Goal: Task Accomplishment & Management: Use online tool/utility

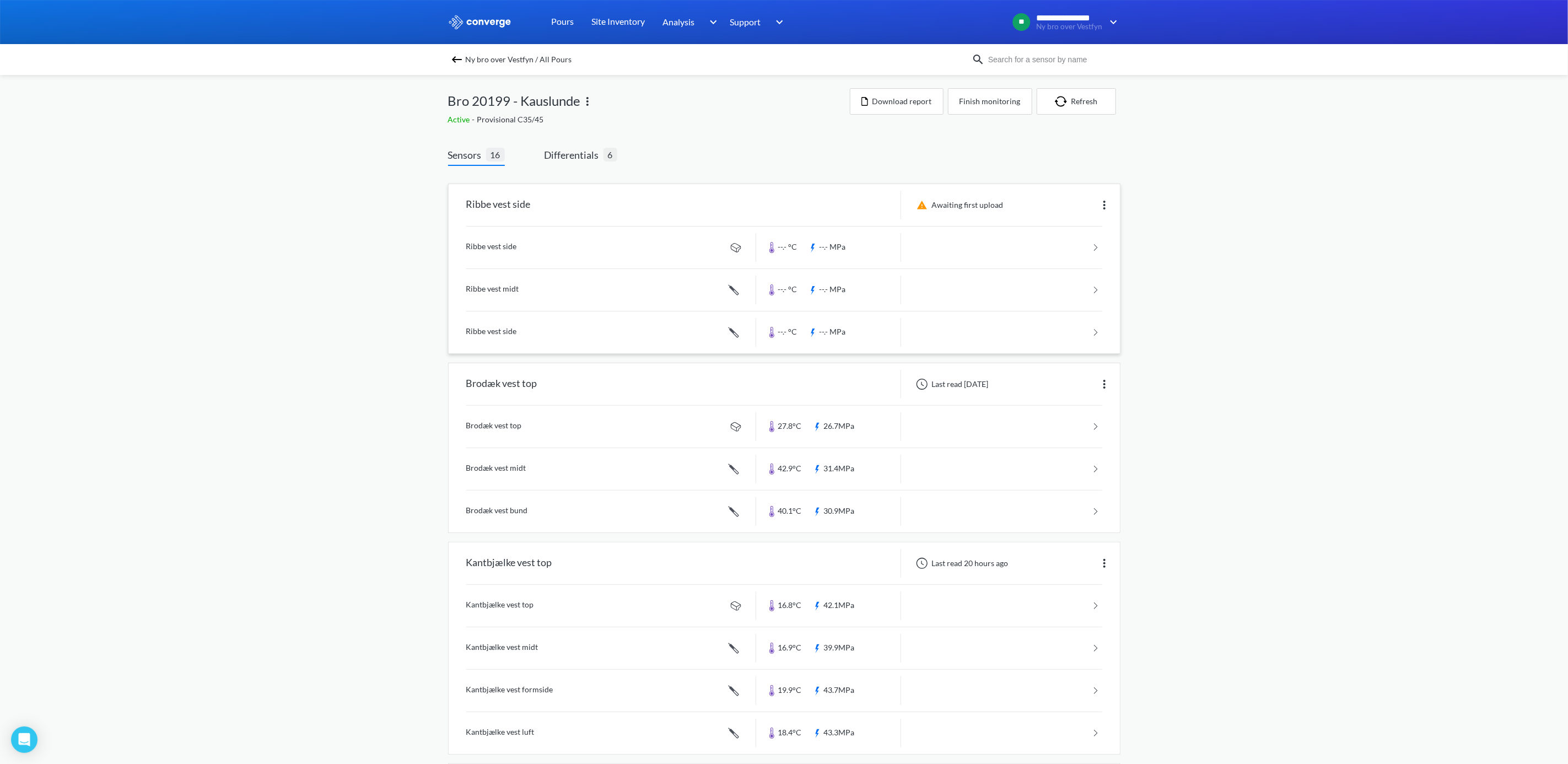
click at [531, 214] on div "Ribbe vest side" at bounding box center [499, 205] width 65 height 29
click at [514, 252] on link at bounding box center [784, 248] width 636 height 42
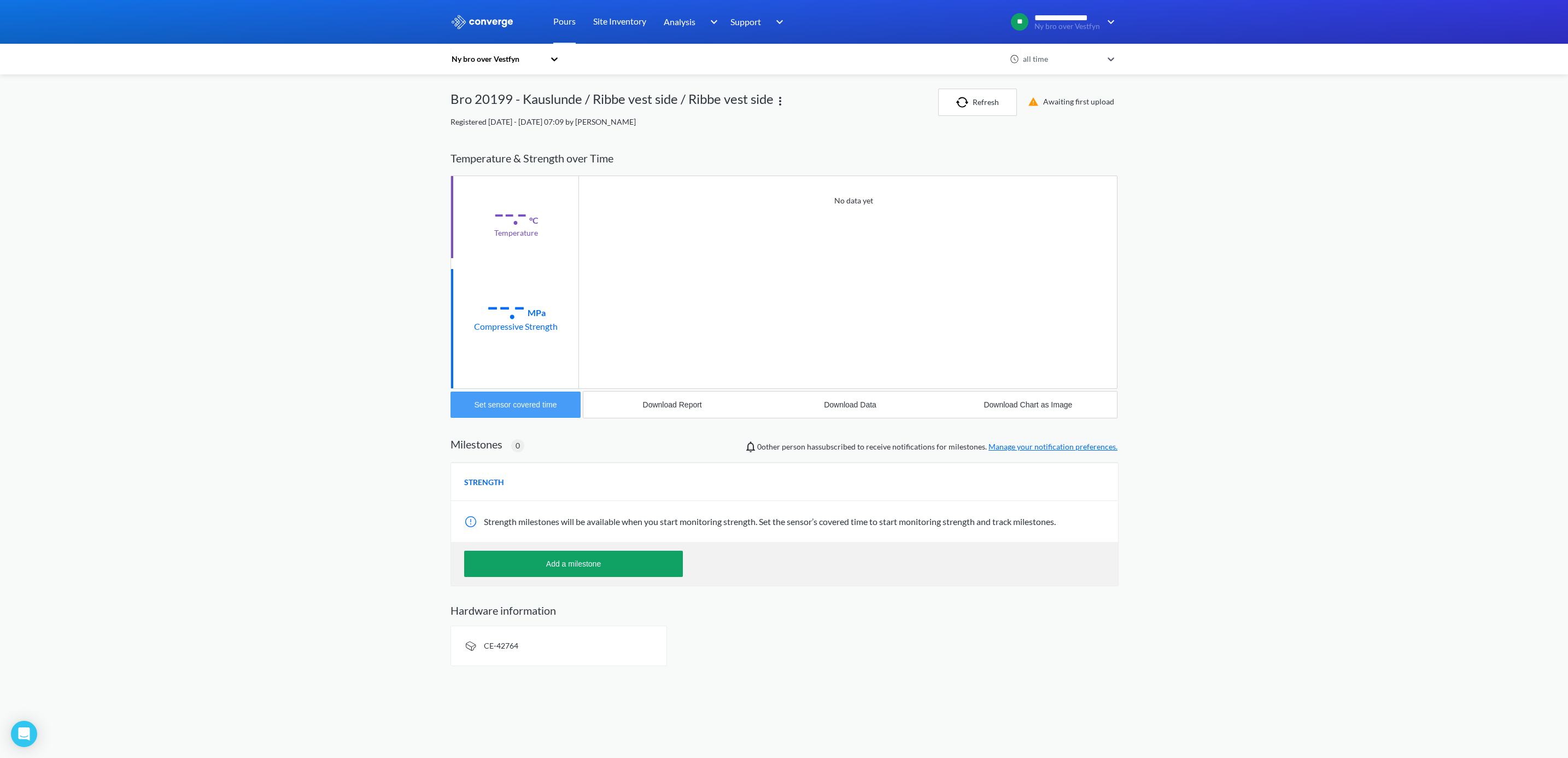
click at [551, 407] on div "Set sensor covered time" at bounding box center [515, 404] width 82 height 8
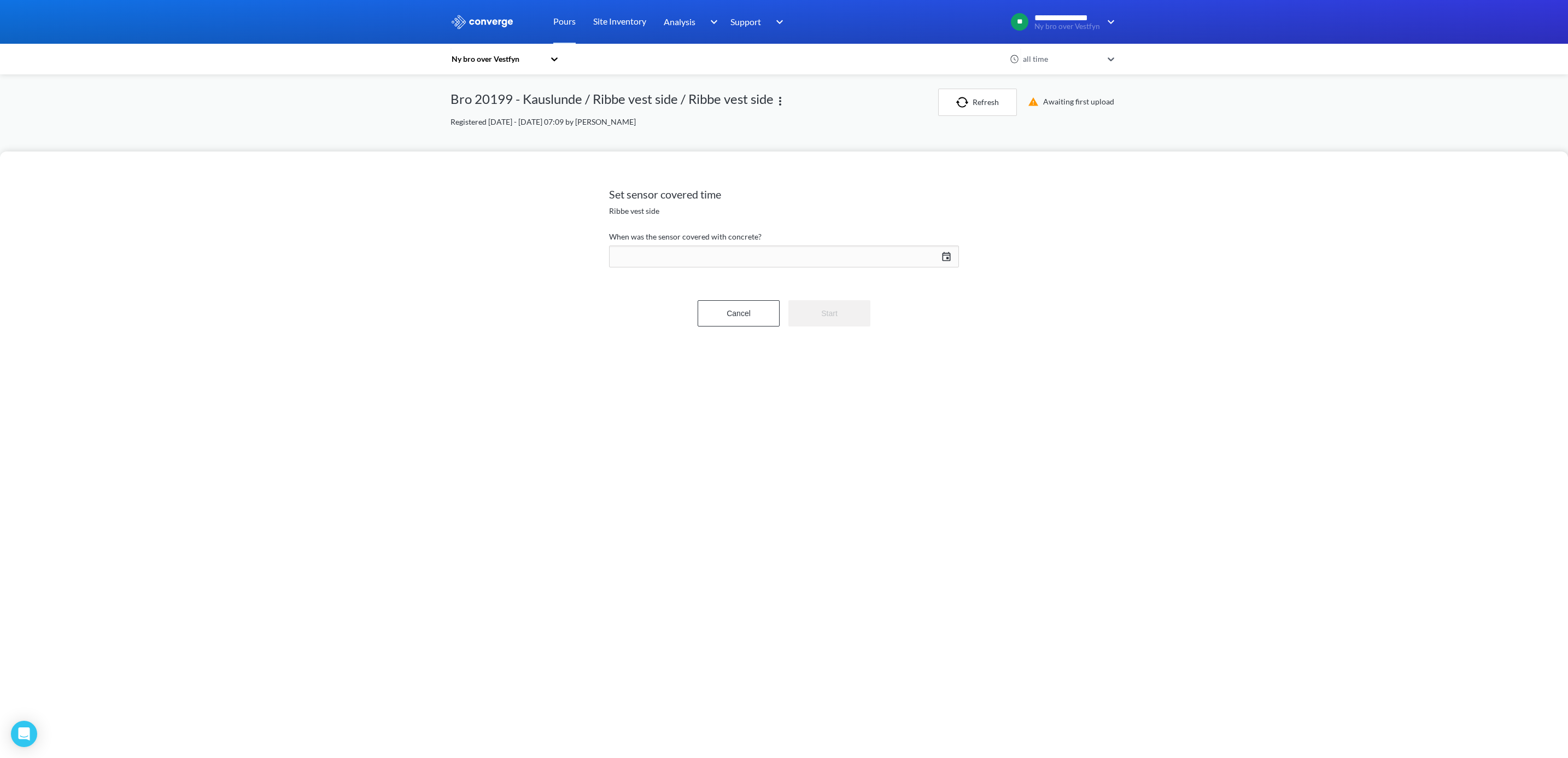
click at [941, 256] on div "[DATE] Press the down arrow key to interact with the calendar and select a date…" at bounding box center [784, 256] width 350 height 26
click at [896, 343] on td "11" at bounding box center [902, 344] width 18 height 17
drag, startPoint x: 862, startPoint y: 435, endPoint x: 843, endPoint y: 437, distance: 19.1
click at [849, 437] on input "06" at bounding box center [864, 435] width 31 height 22
type input "10"
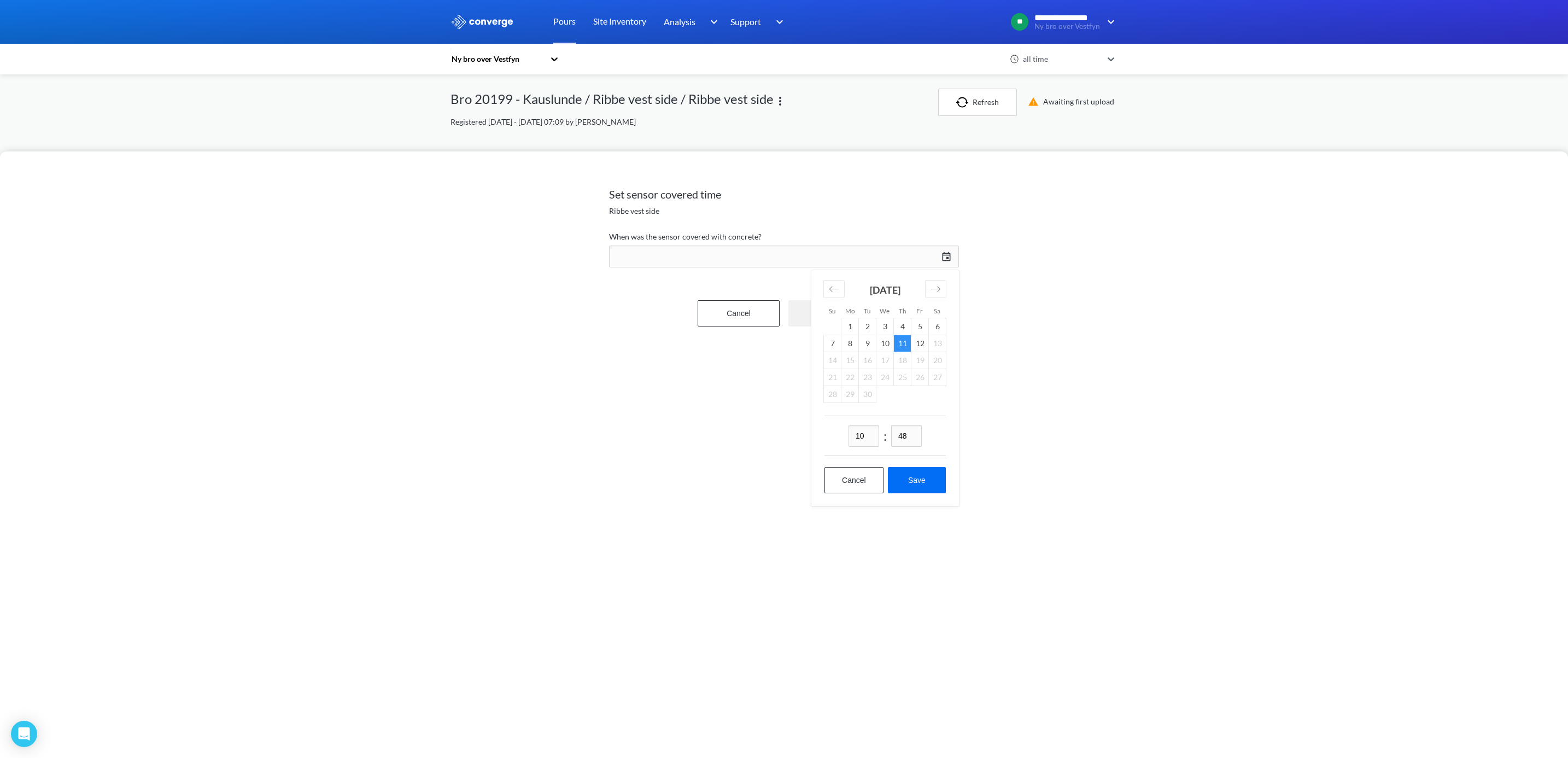
drag, startPoint x: 902, startPoint y: 435, endPoint x: 872, endPoint y: 443, distance: 31.0
click at [872, 443] on div "10 : 48" at bounding box center [885, 436] width 122 height 41
type input "00"
click at [923, 487] on button "Save" at bounding box center [917, 480] width 58 height 26
type input "10:00[DATE]"
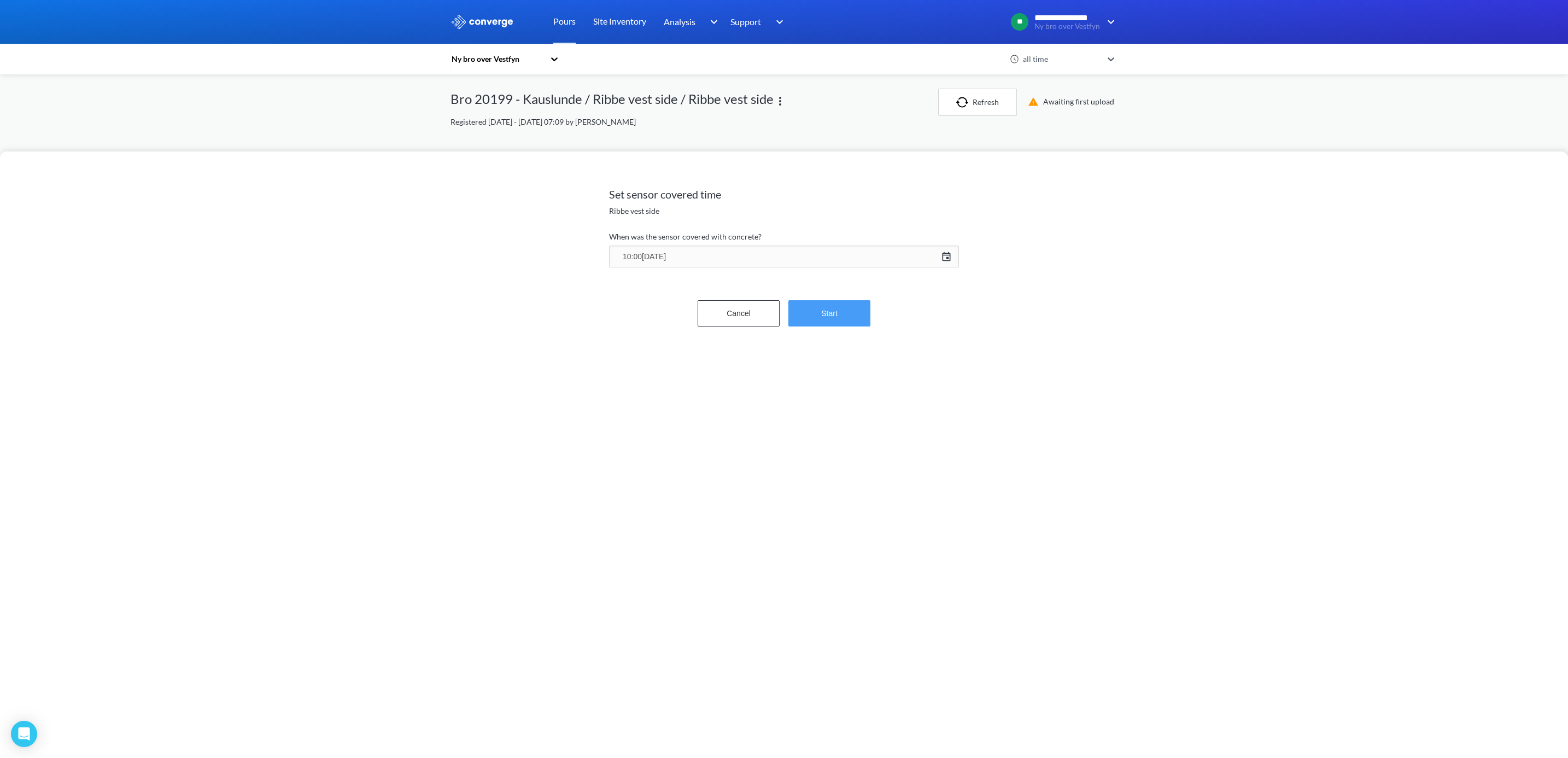
click at [838, 310] on button "Start" at bounding box center [830, 313] width 82 height 26
click at [838, 289] on button "Confirm" at bounding box center [830, 279] width 82 height 26
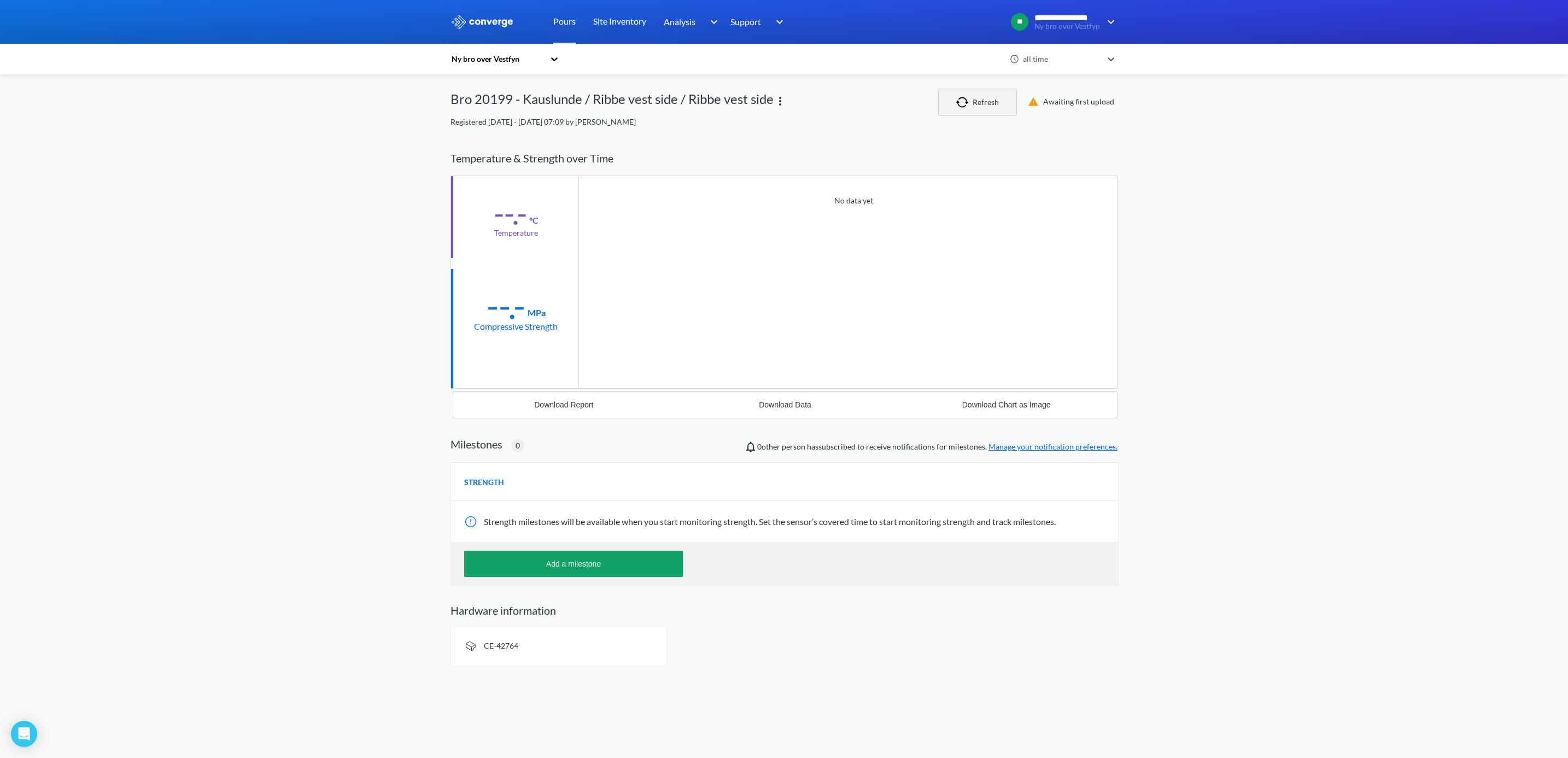
click at [984, 105] on button "Refresh" at bounding box center [977, 103] width 78 height 27
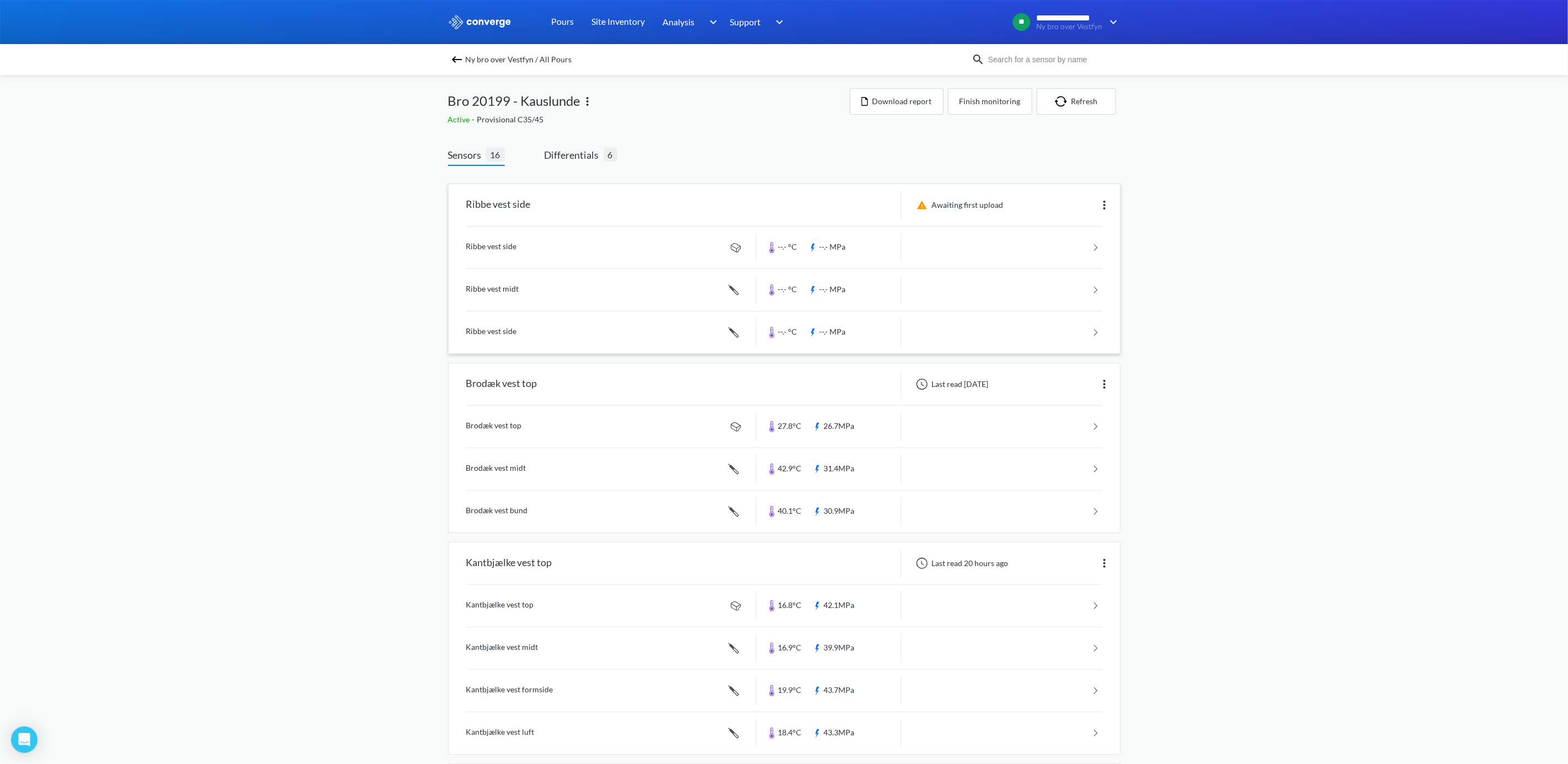
click at [495, 291] on link at bounding box center [784, 290] width 636 height 42
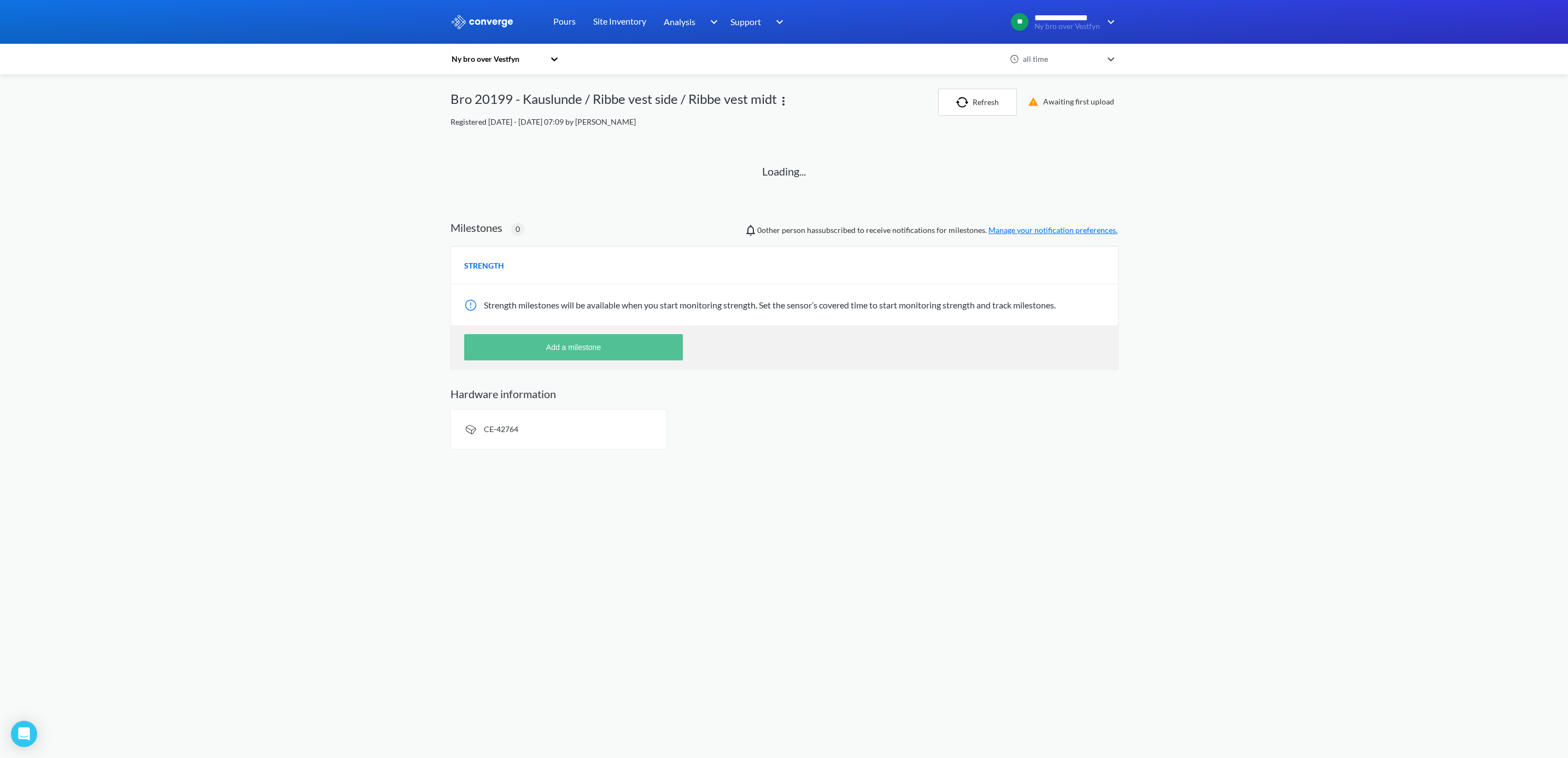
click at [502, 350] on button "Add a milestone" at bounding box center [573, 347] width 219 height 26
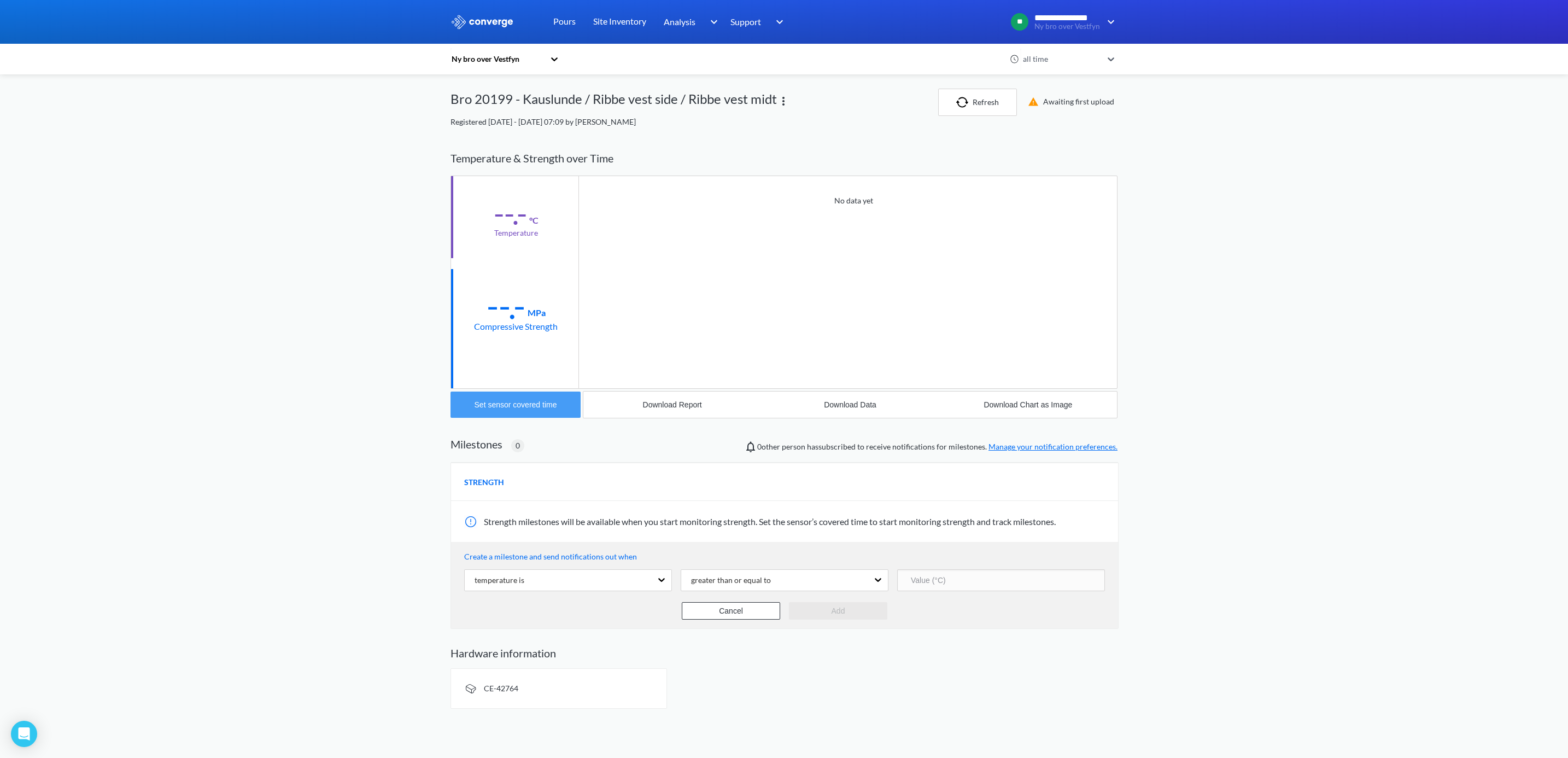
click at [558, 393] on button "Set sensor covered time" at bounding box center [515, 404] width 130 height 26
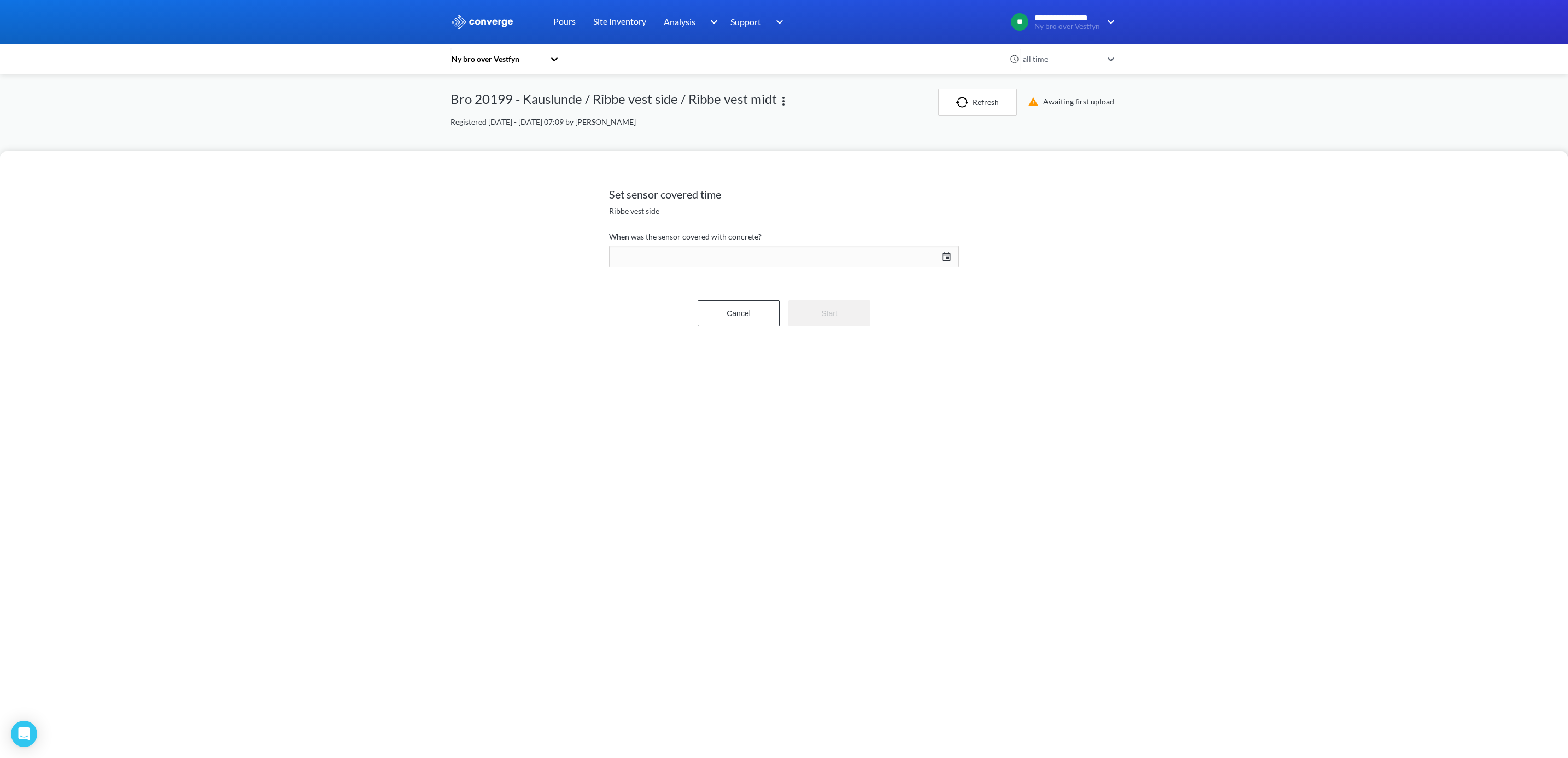
click at [937, 246] on div "[DATE] Press the down arrow key to interact with the calendar and select a date…" at bounding box center [784, 256] width 350 height 26
click at [899, 342] on td "11" at bounding box center [902, 344] width 18 height 17
drag, startPoint x: 860, startPoint y: 434, endPoint x: 802, endPoint y: 443, distance: 58.7
click at [802, 443] on div "Set sensor covered time Ribbe vest side When was the sensor covered with concre…" at bounding box center [784, 455] width 1568 height 606
type input "10"
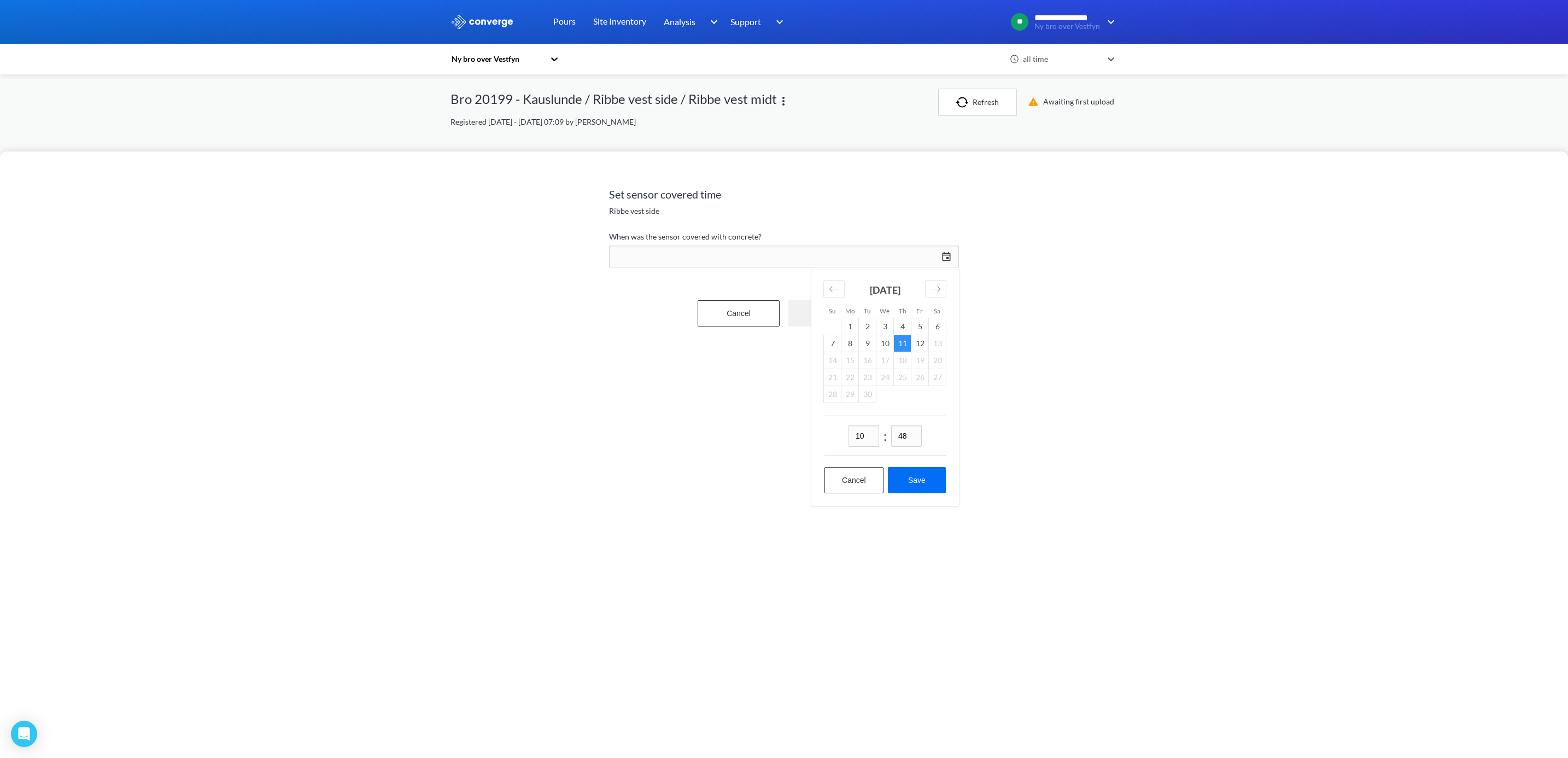
drag, startPoint x: 909, startPoint y: 438, endPoint x: 884, endPoint y: 441, distance: 25.2
click at [884, 441] on div "10 : 48" at bounding box center [885, 436] width 122 height 41
type input "00"
click at [914, 484] on button "Save" at bounding box center [917, 480] width 58 height 26
type input "10:00[DATE]"
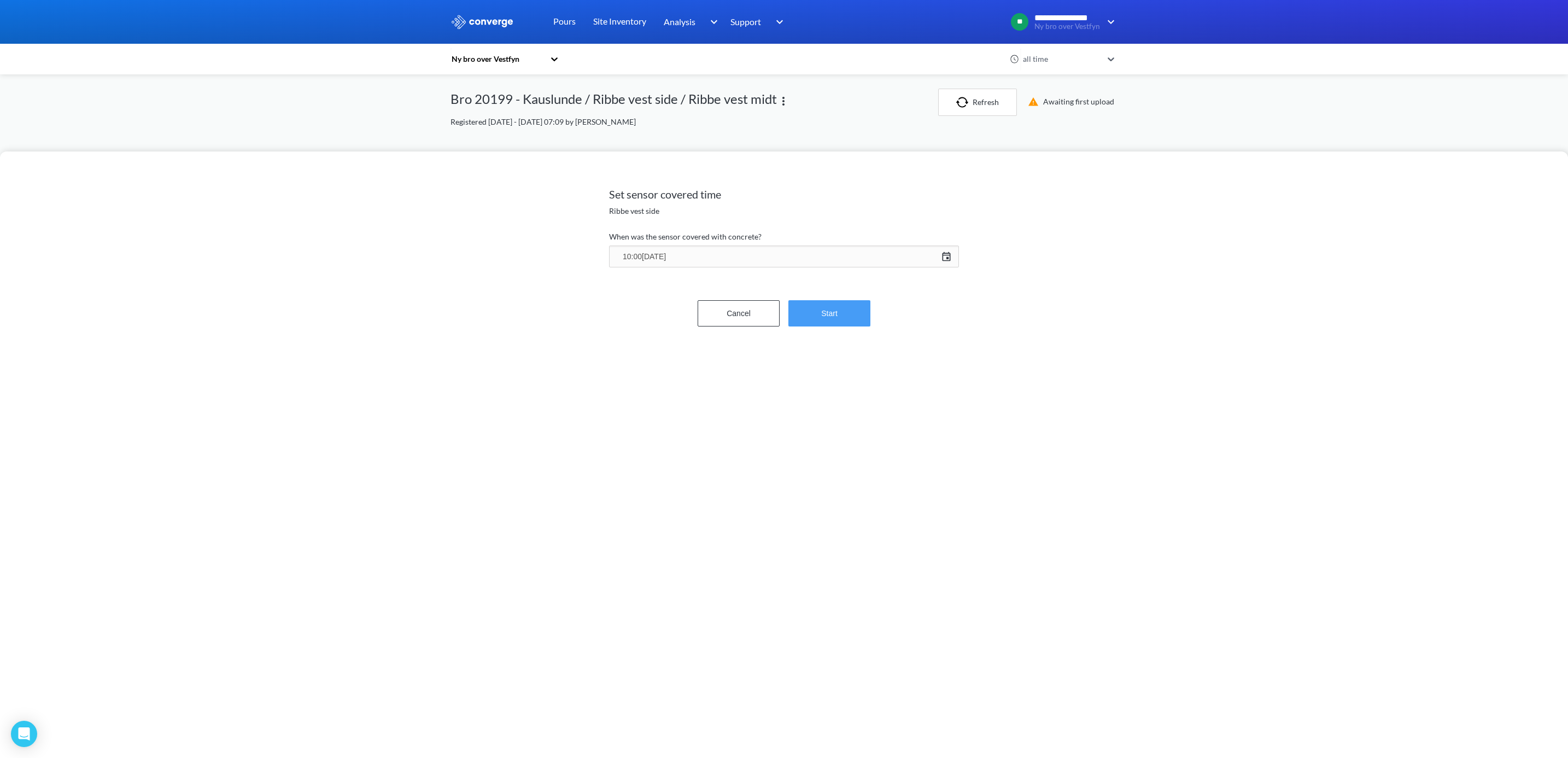
click at [841, 320] on button "Start" at bounding box center [830, 313] width 82 height 26
click at [835, 276] on button "Confirm" at bounding box center [830, 279] width 82 height 26
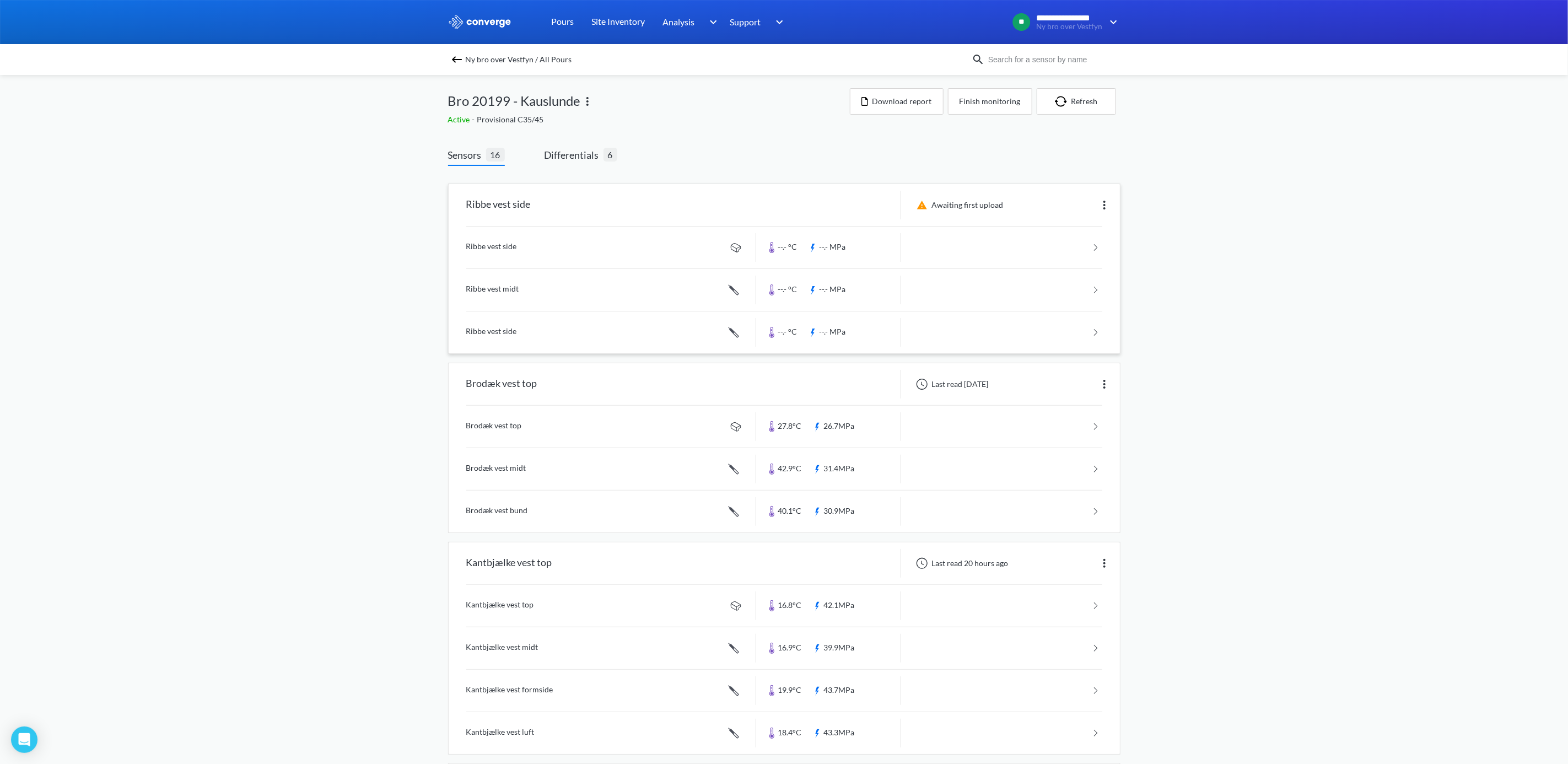
click at [502, 337] on link at bounding box center [784, 333] width 636 height 42
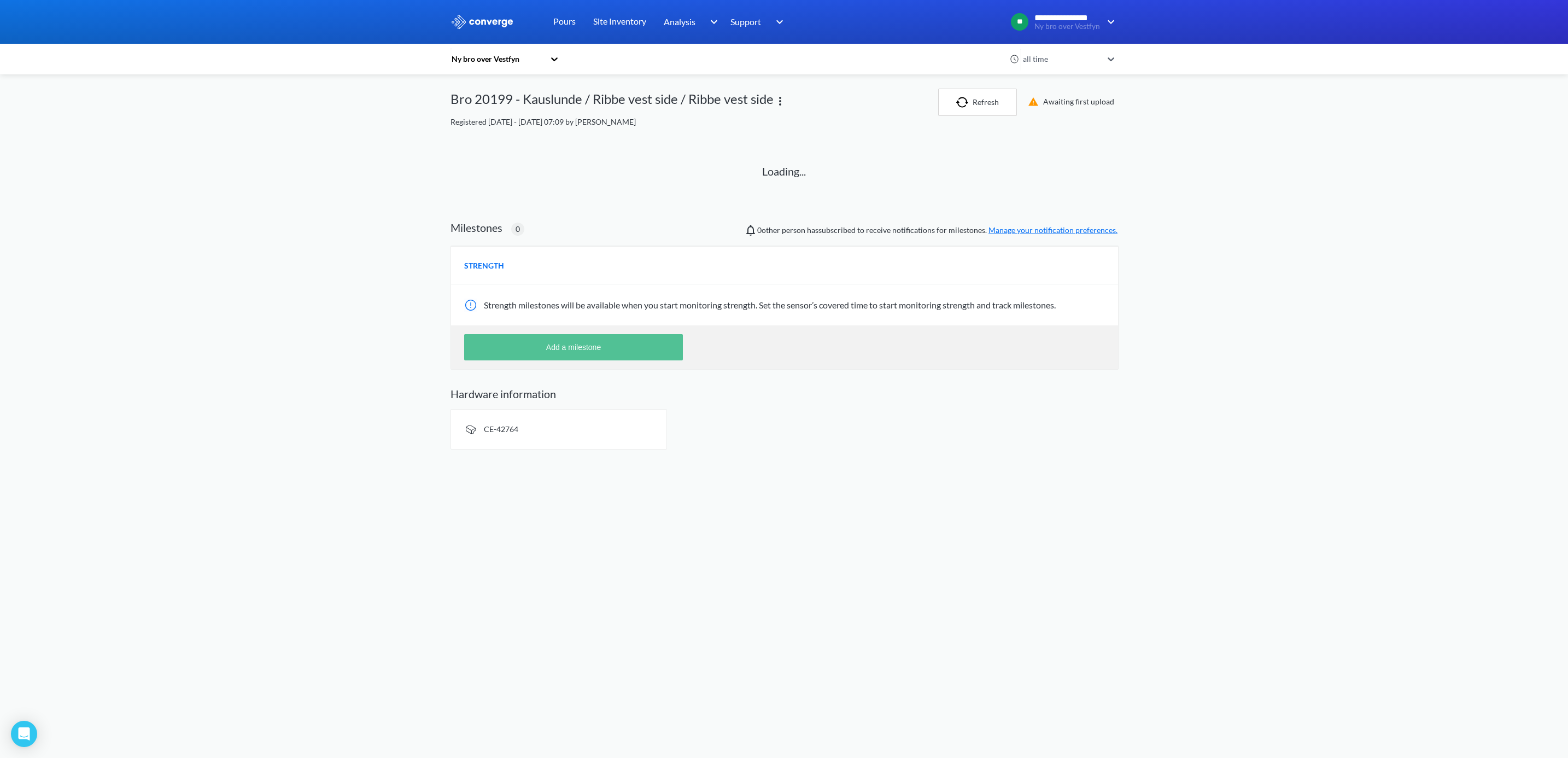
click at [512, 354] on button "Add a milestone" at bounding box center [573, 347] width 219 height 26
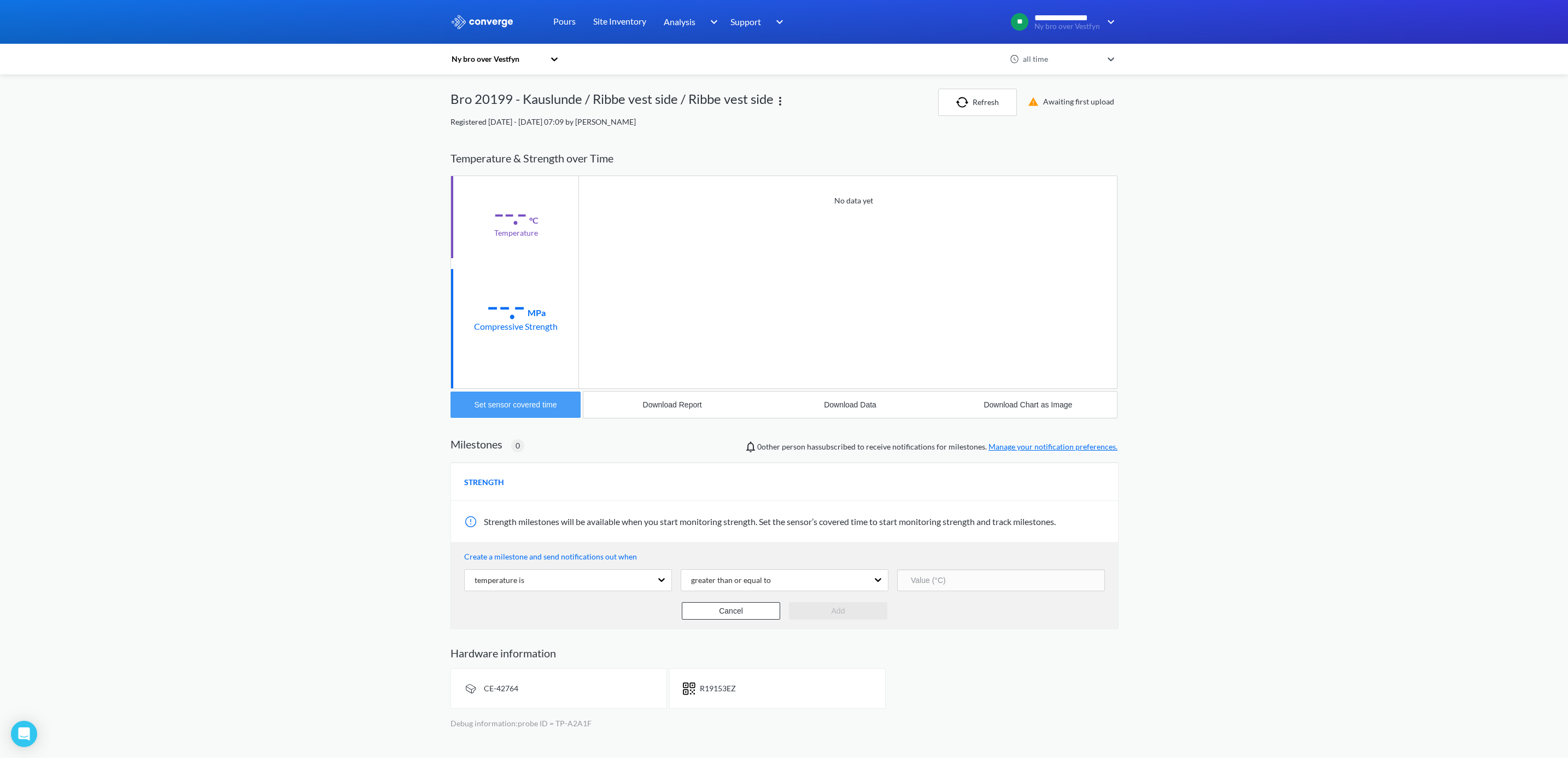
click at [525, 412] on button "Set sensor covered time" at bounding box center [515, 404] width 130 height 26
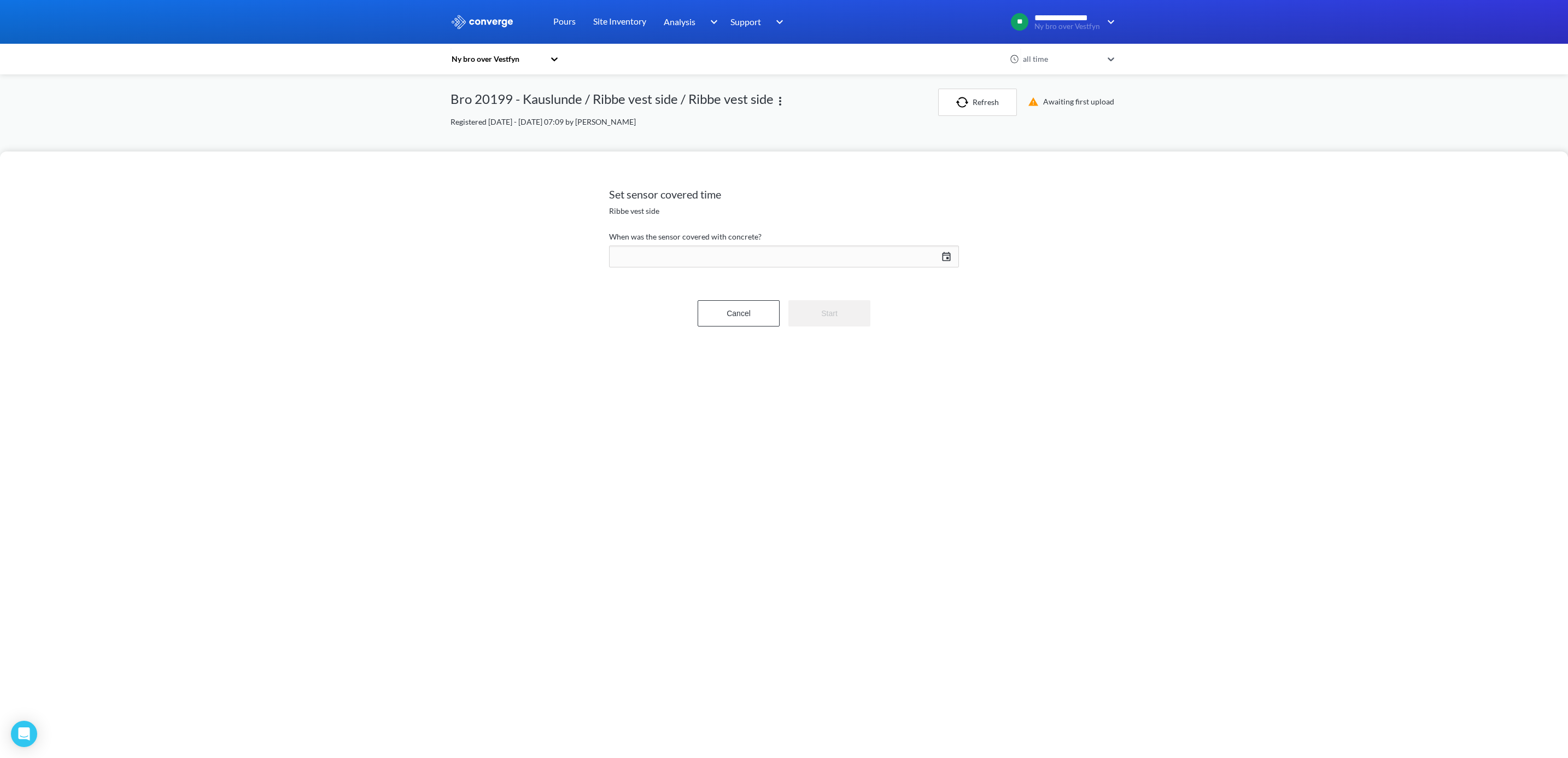
click at [937, 256] on div "[DATE] Press the down arrow key to interact with the calendar and select a date…" at bounding box center [784, 256] width 350 height 26
click at [894, 343] on td "11" at bounding box center [902, 344] width 18 height 17
click at [794, 442] on div "Set sensor covered time Ribbe vest side When was the sensor covered with concre…" at bounding box center [784, 455] width 1568 height 606
type input "10"
drag, startPoint x: 900, startPoint y: 440, endPoint x: 843, endPoint y: 445, distance: 57.2
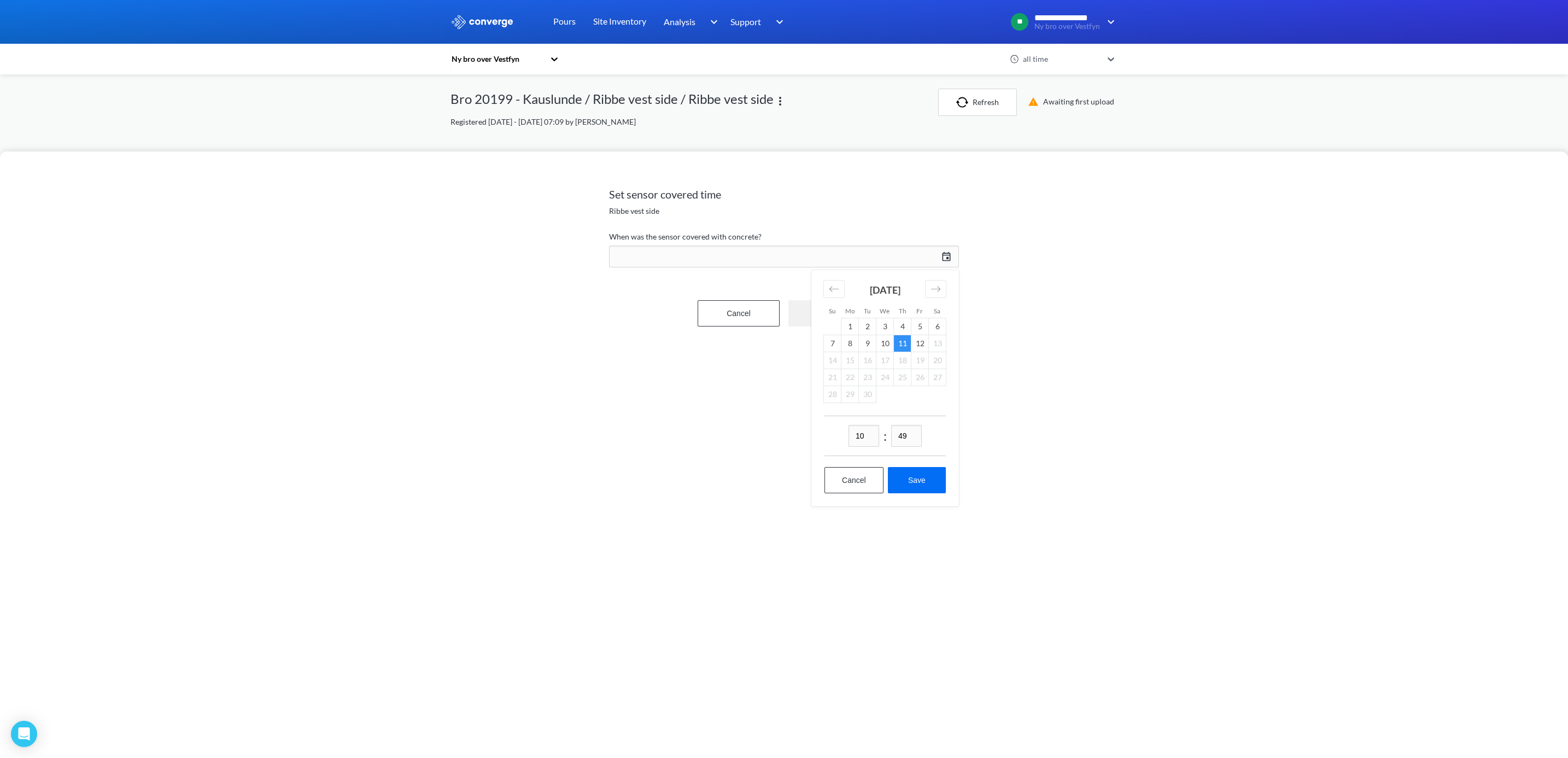
click at [847, 445] on div "10 : 49" at bounding box center [885, 436] width 122 height 41
type input "00"
click at [899, 478] on button "Save" at bounding box center [917, 480] width 58 height 26
type input "10:00[DATE]"
click at [825, 310] on button "Start" at bounding box center [830, 313] width 82 height 26
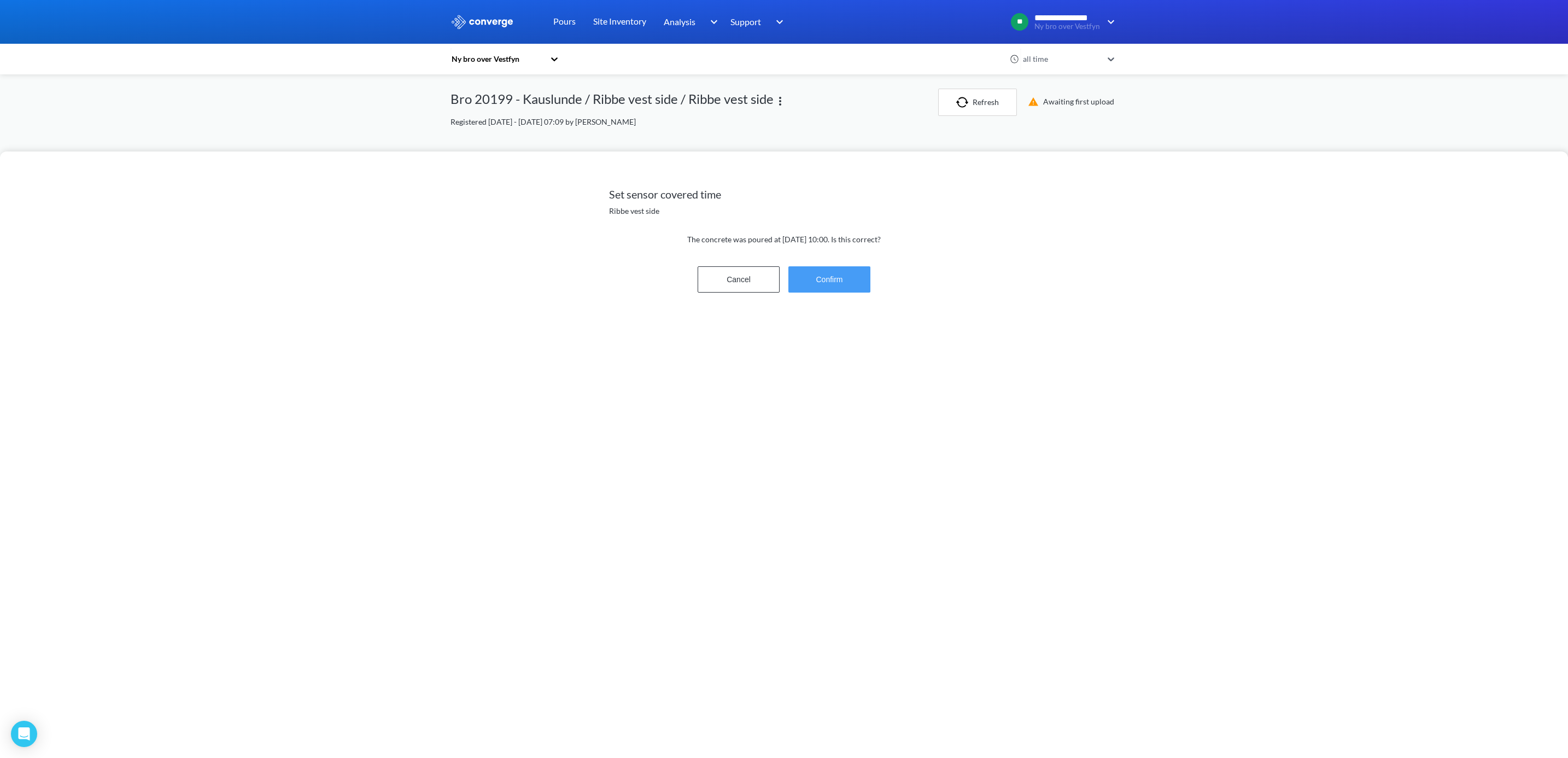
click at [817, 278] on button "Confirm" at bounding box center [830, 279] width 82 height 26
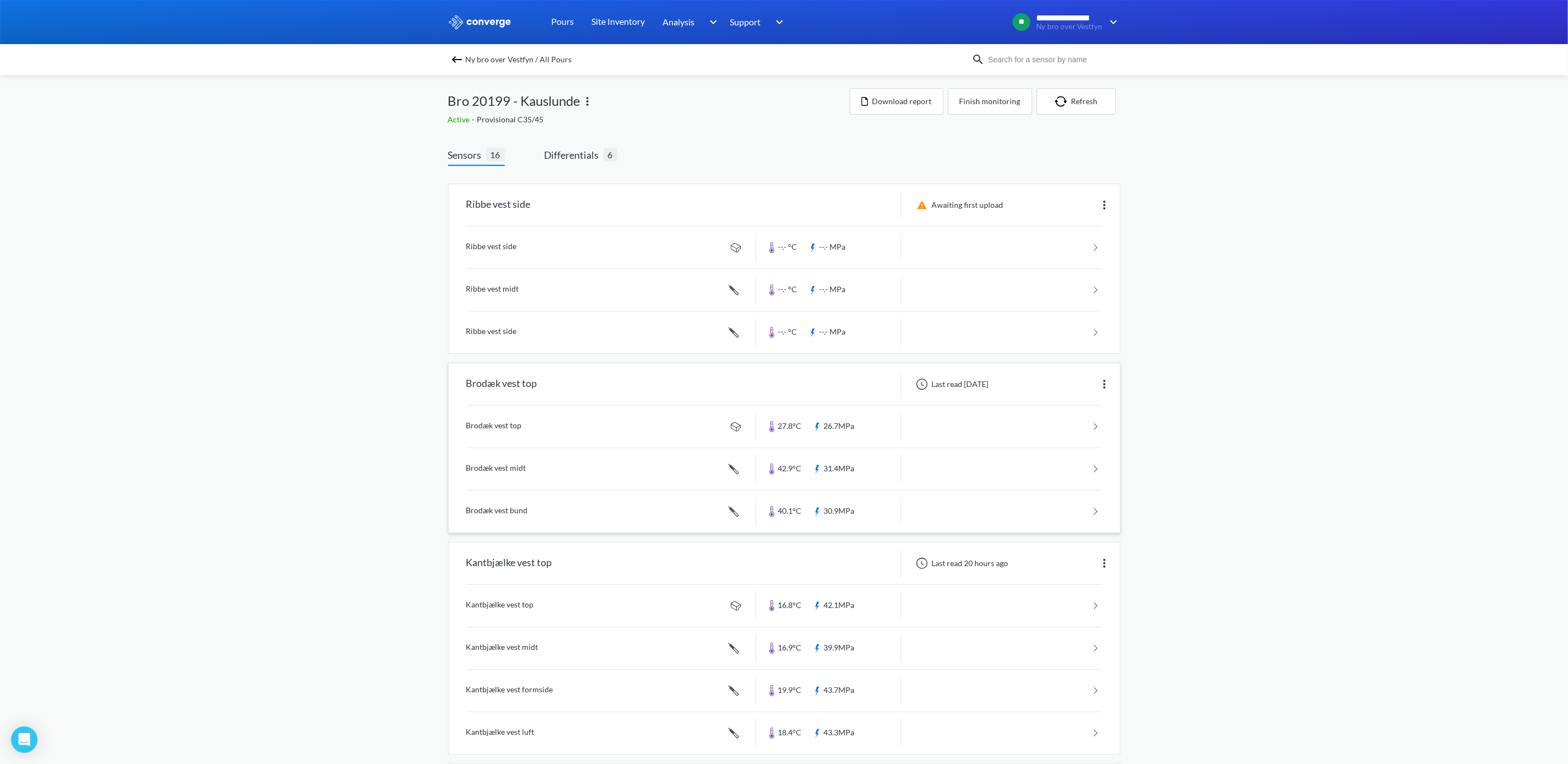
click at [488, 422] on link at bounding box center [784, 427] width 636 height 42
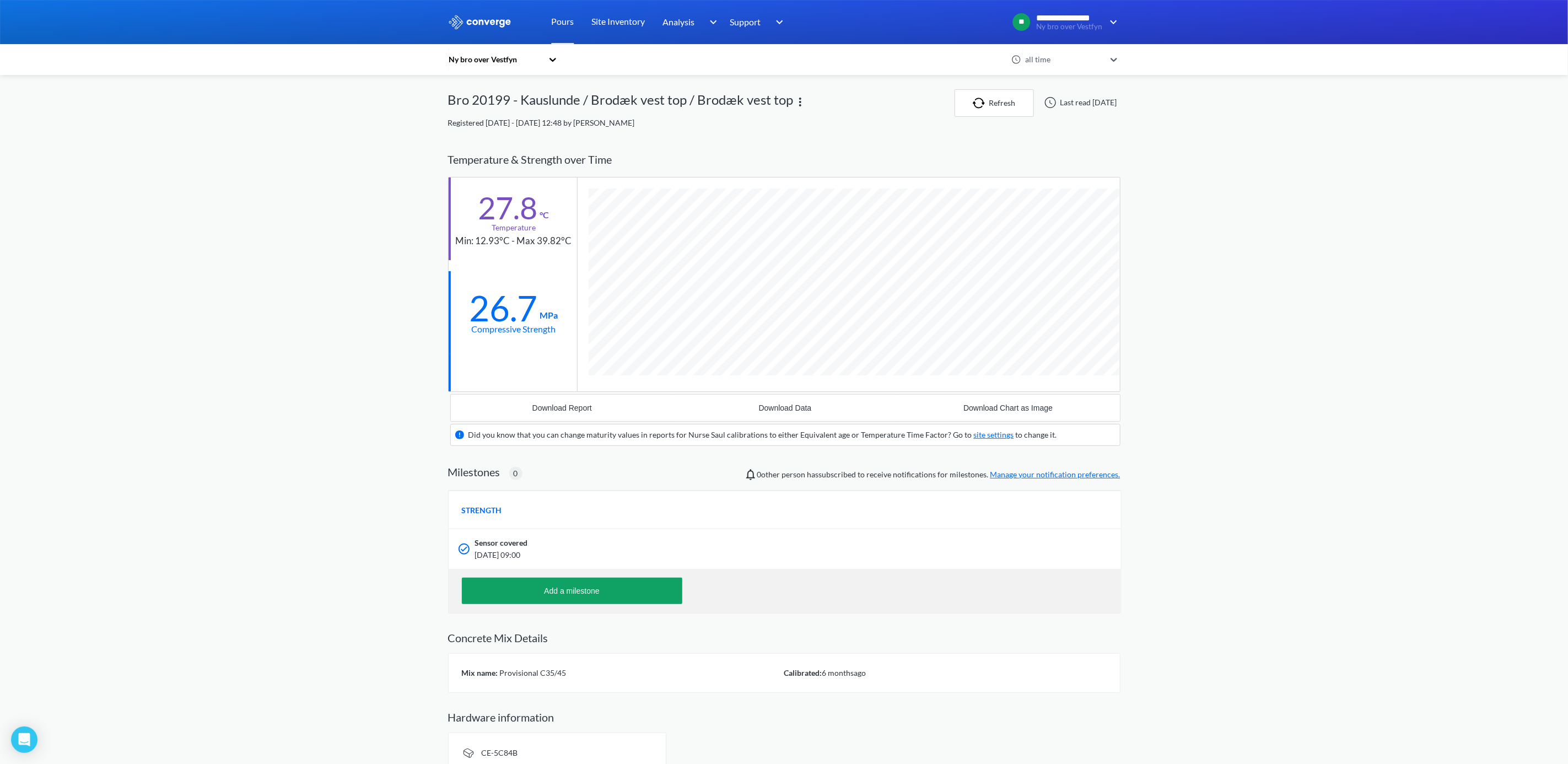
scroll to position [688, 673]
click at [1261, 439] on div "**********" at bounding box center [784, 391] width 1568 height 782
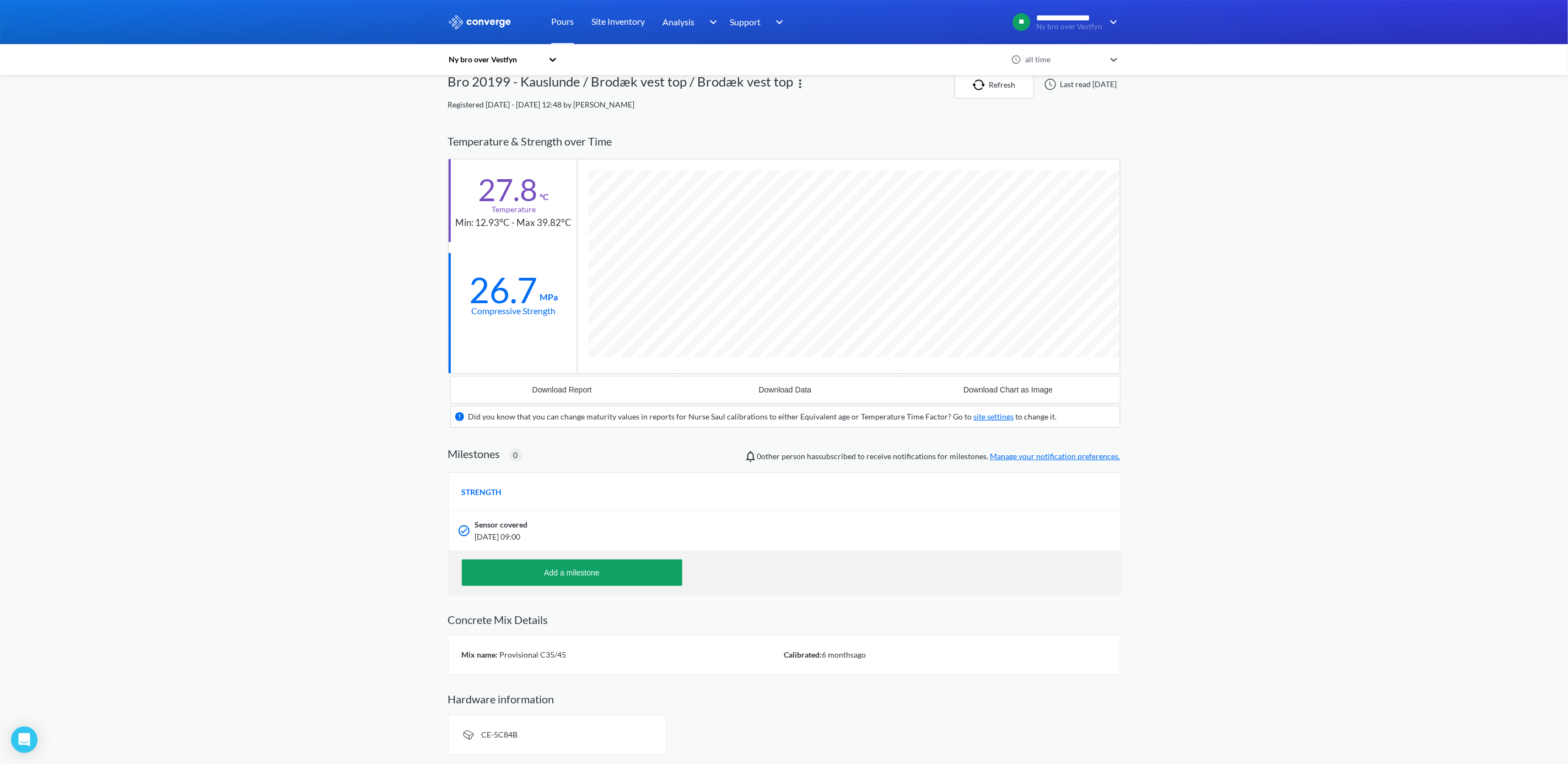
scroll to position [0, 0]
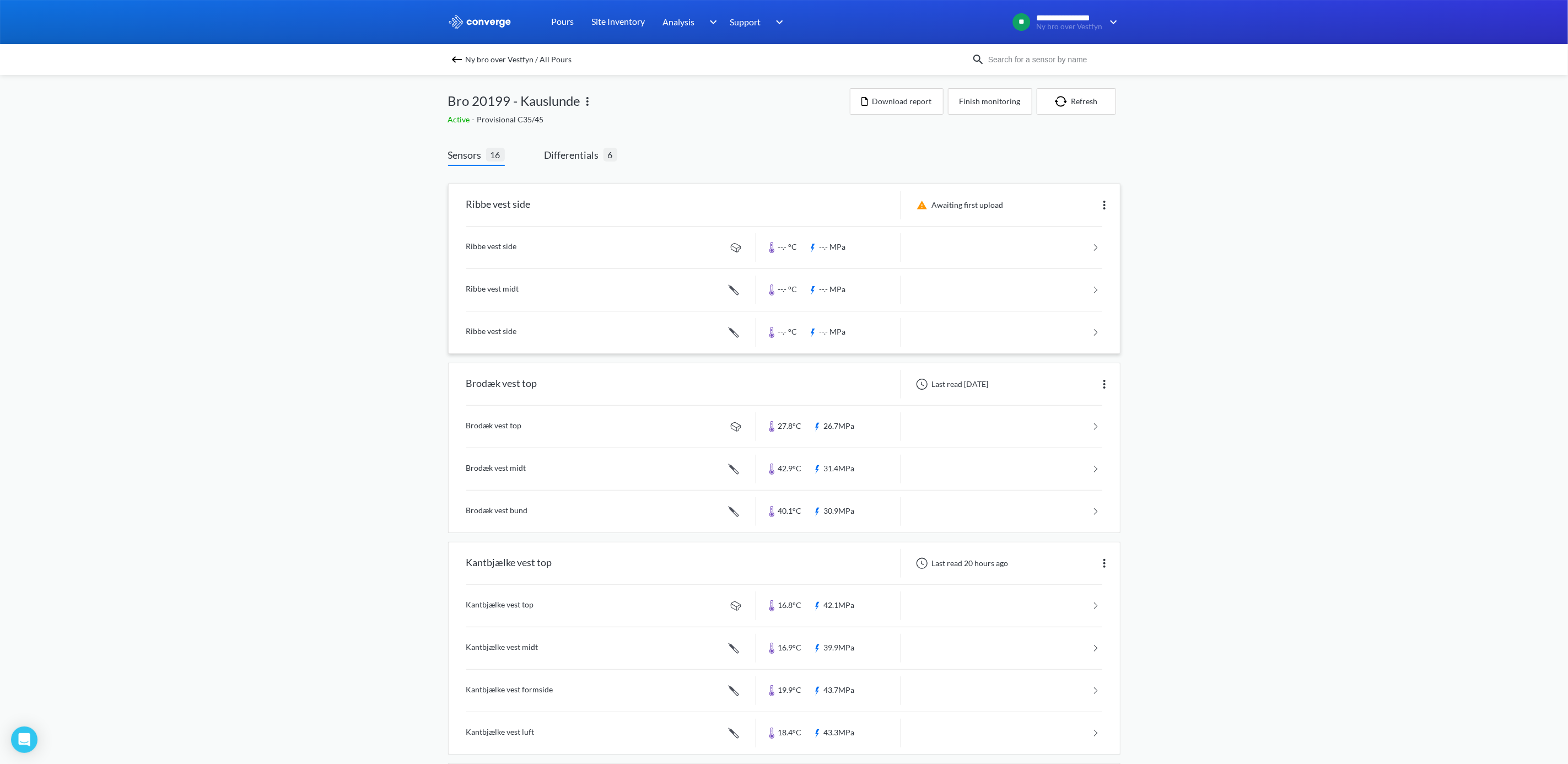
click at [503, 245] on link at bounding box center [784, 248] width 636 height 42
